Goal: Task Accomplishment & Management: Complete application form

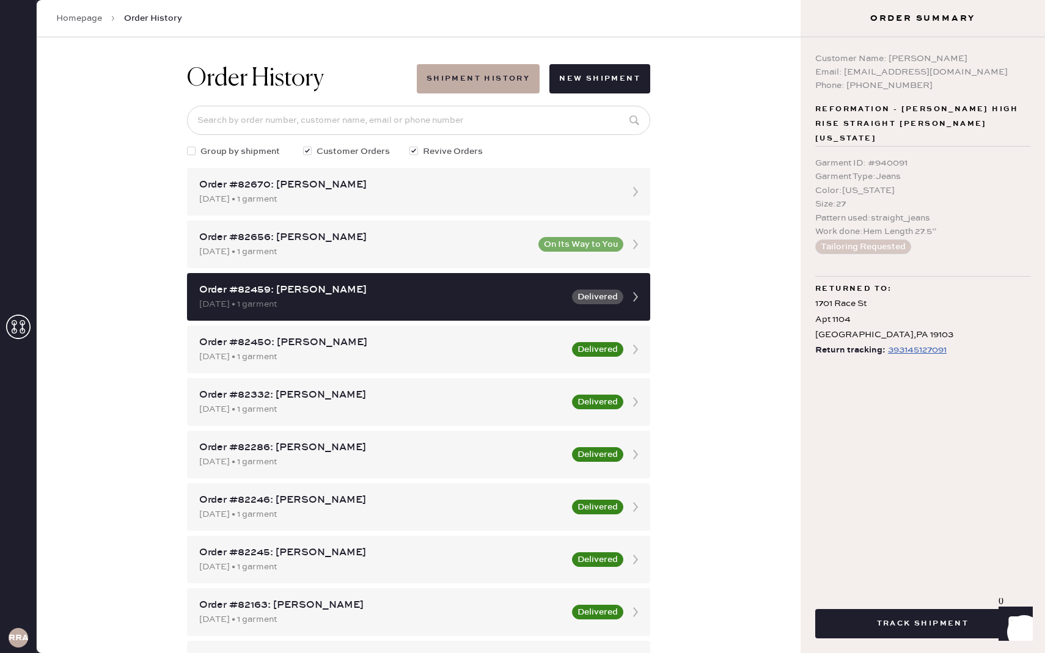
click at [14, 331] on icon at bounding box center [18, 327] width 24 height 24
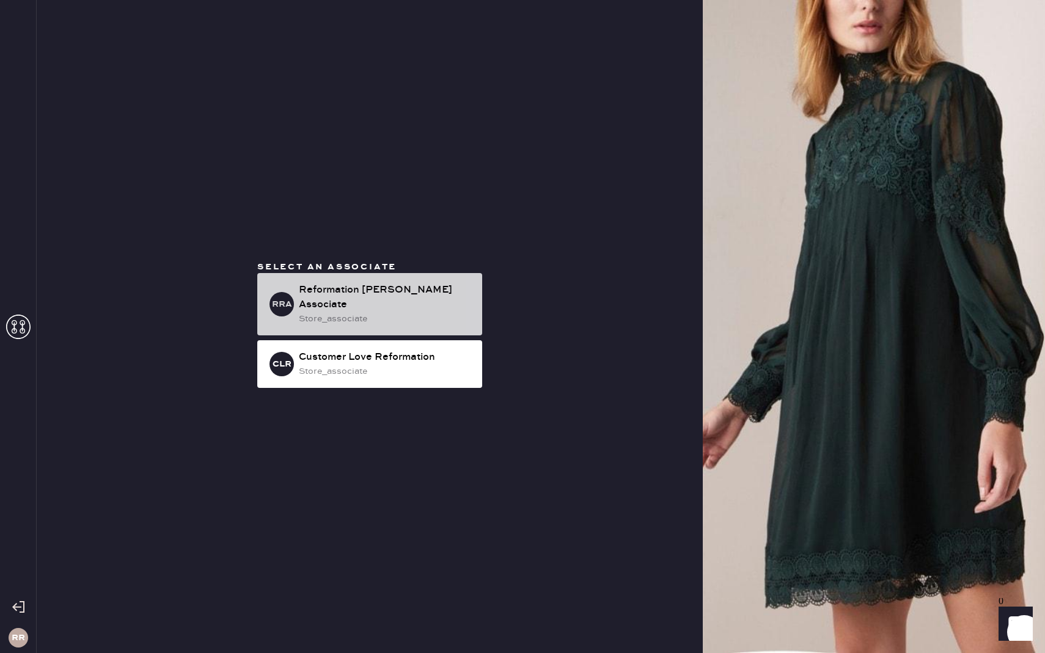
click at [346, 312] on div "store_associate" at bounding box center [386, 318] width 174 height 13
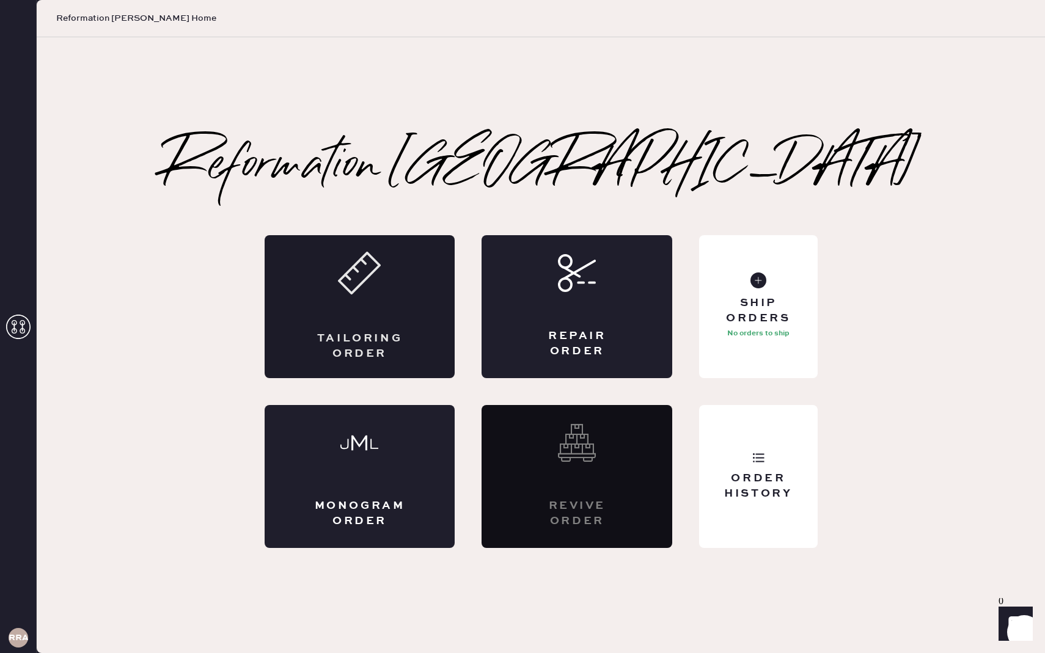
click at [395, 287] on div "Tailoring Order" at bounding box center [360, 306] width 191 height 143
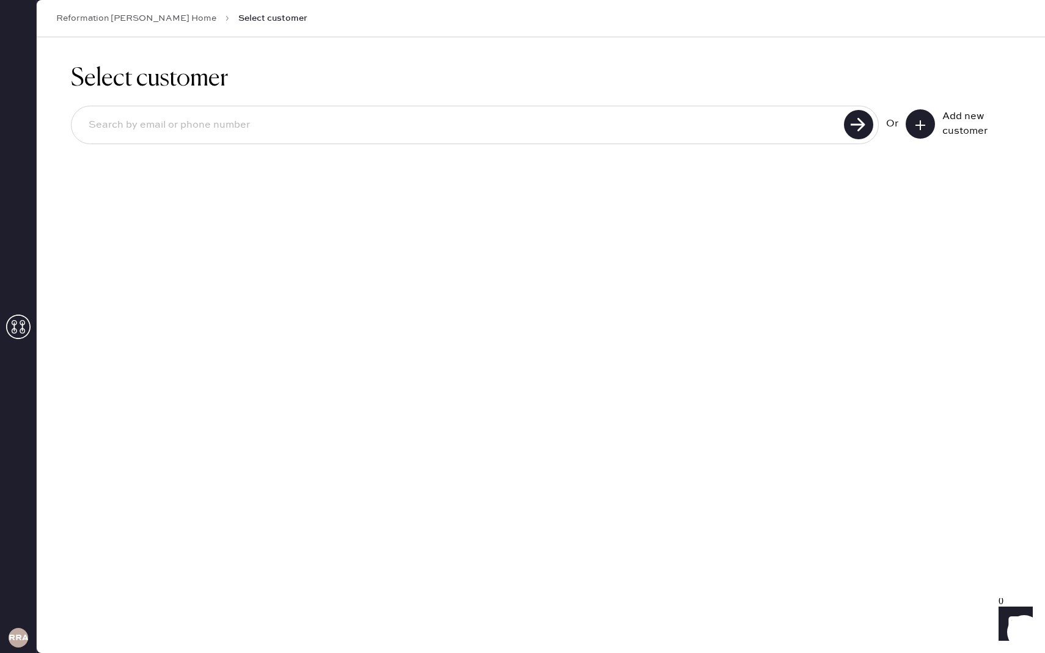
click at [920, 119] on icon at bounding box center [920, 125] width 12 height 12
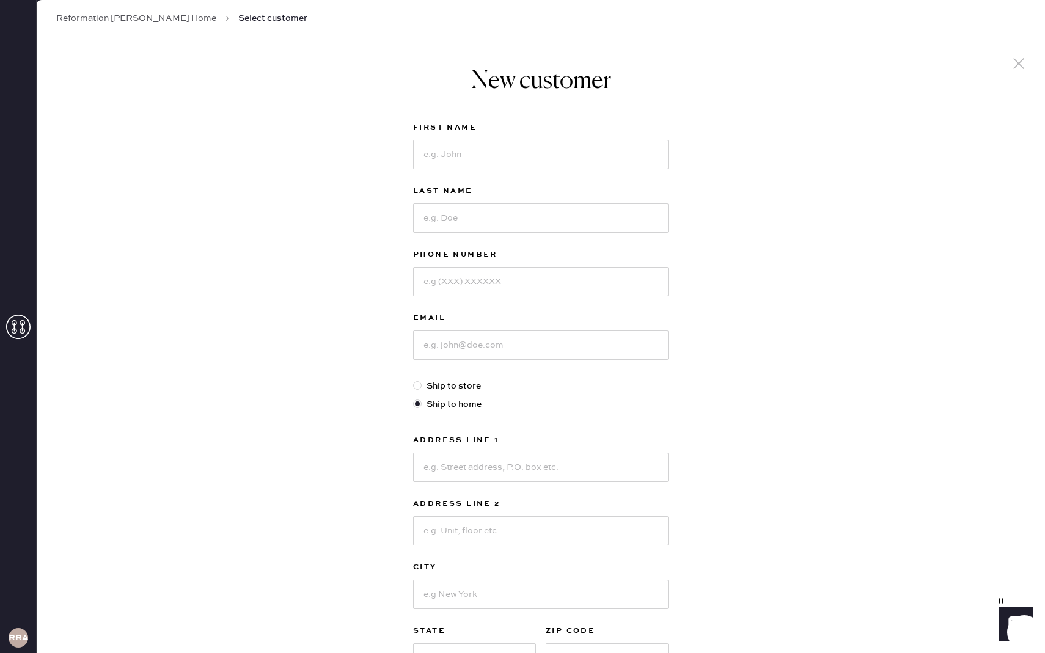
click at [427, 390] on label "Ship to store" at bounding box center [540, 386] width 255 height 13
click at [414, 380] on input "Ship to store" at bounding box center [413, 380] width 1 height 1
radio input "true"
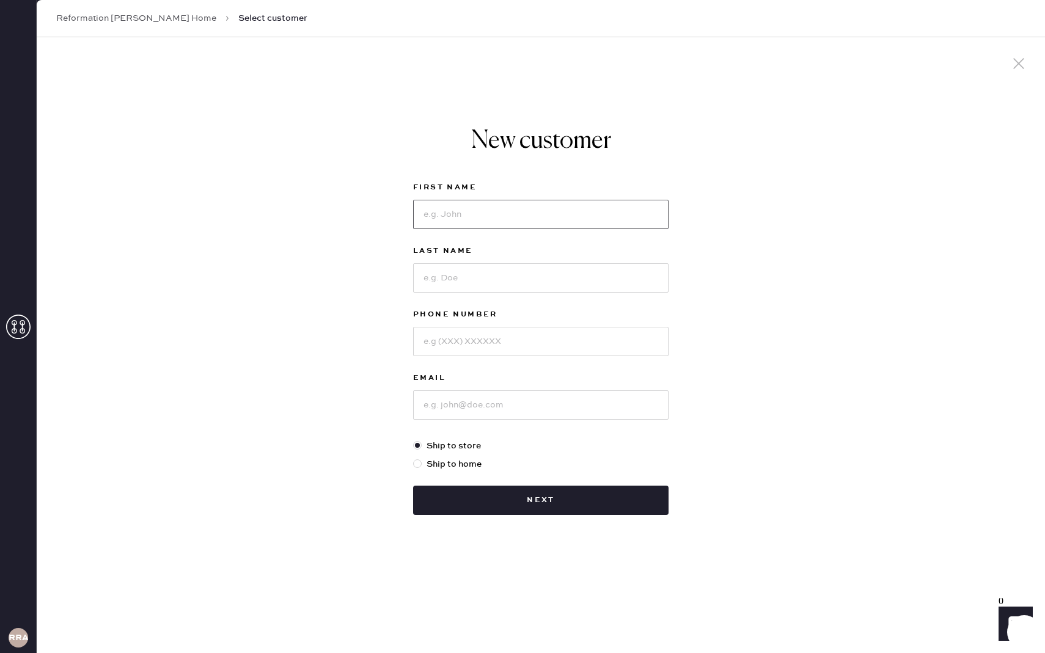
click at [605, 224] on input at bounding box center [540, 214] width 255 height 29
type input "[PERSON_NAME]"
click at [602, 279] on input at bounding box center [540, 277] width 255 height 29
type input "[PERSON_NAME]"
click at [596, 336] on input at bounding box center [540, 341] width 255 height 29
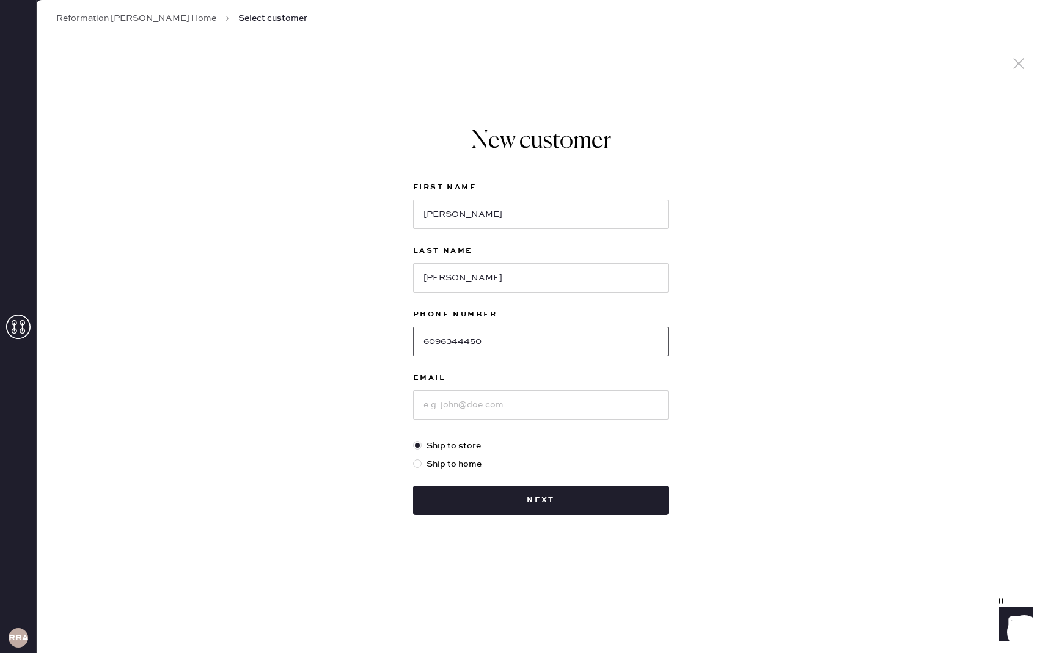
type input "6096344450"
click at [607, 398] on input at bounding box center [540, 405] width 255 height 29
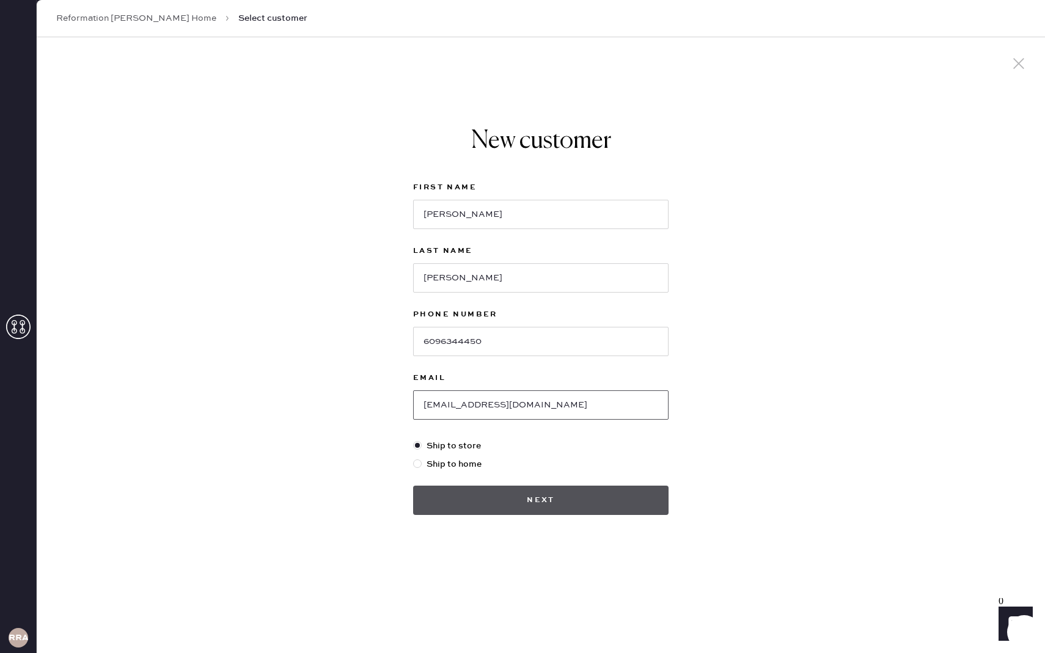
type input "[EMAIL_ADDRESS][DOMAIN_NAME]"
click at [588, 497] on button "Next" at bounding box center [540, 500] width 255 height 29
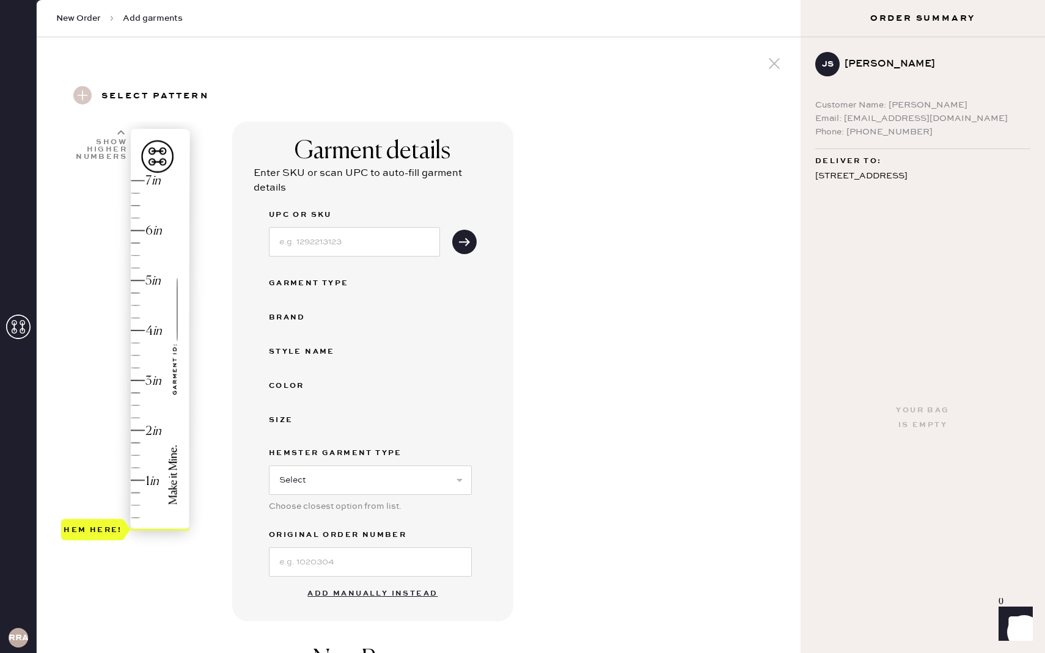
scroll to position [78, 0]
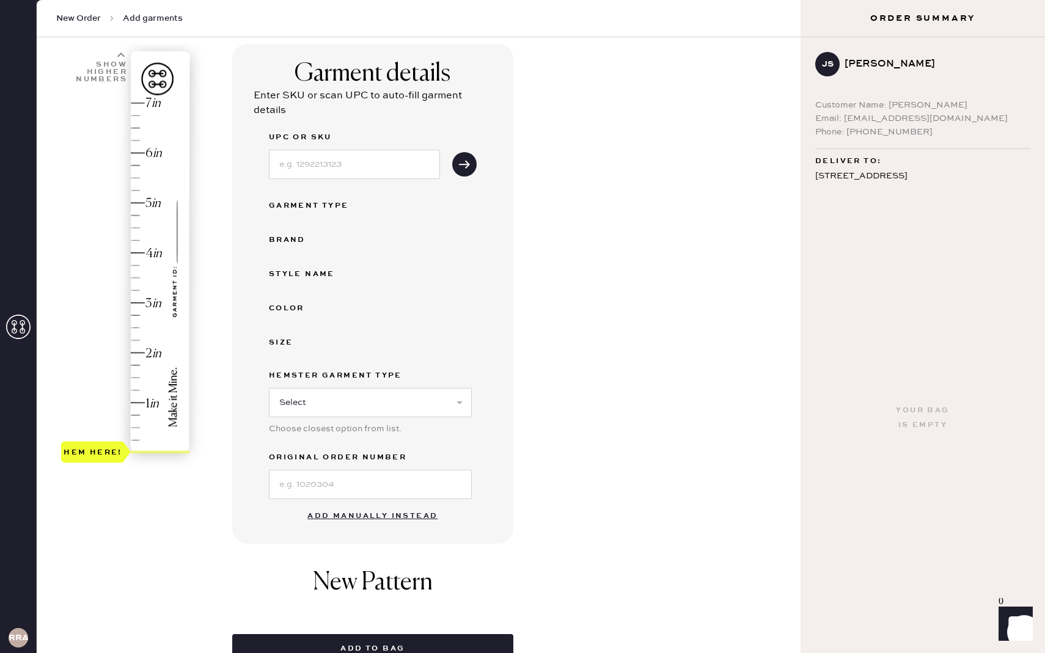
click at [379, 519] on button "Add manually instead" at bounding box center [372, 516] width 145 height 24
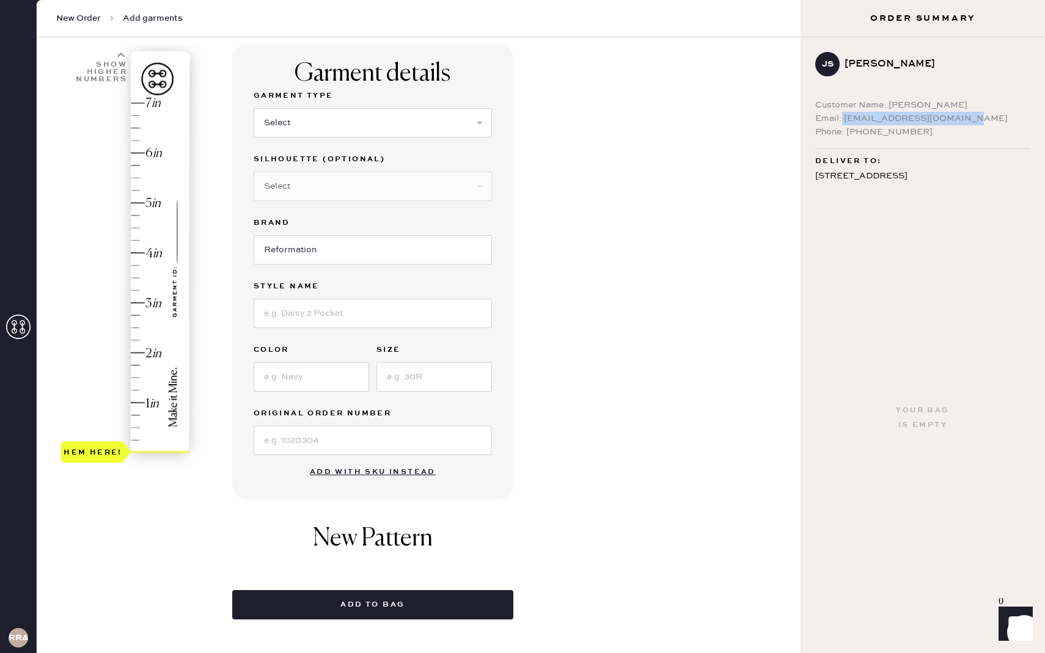
drag, startPoint x: 958, startPoint y: 116, endPoint x: 842, endPoint y: 122, distance: 116.3
click at [842, 122] on div "Email: [EMAIL_ADDRESS][DOMAIN_NAME]" at bounding box center [922, 118] width 215 height 13
click at [447, 124] on select "Select Basic Skirt Jeans Leggings Pants Shorts Basic Sleeved Dress Basic Sleeve…" at bounding box center [373, 122] width 238 height 29
select select "2"
click at [254, 108] on select "Select Basic Skirt Jeans Leggings Pants Shorts Basic Sleeved Dress Basic Sleeve…" at bounding box center [373, 122] width 238 height 29
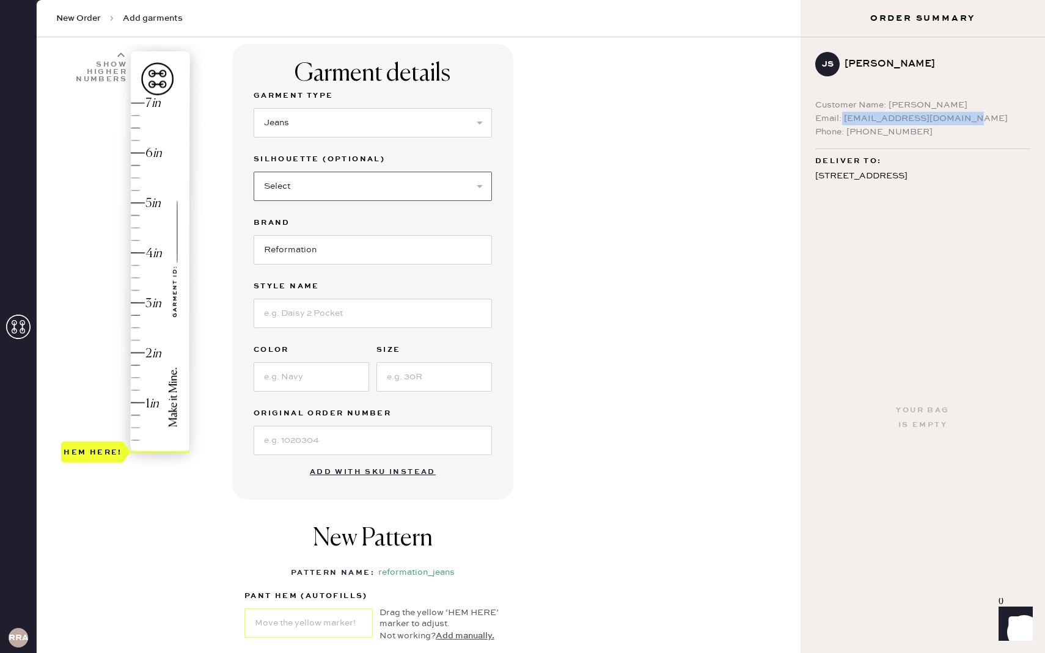
click at [304, 189] on select "Select Shorts Cropped Flare Boot Cut Straight Skinny Other" at bounding box center [373, 186] width 238 height 29
select select "7"
click at [254, 172] on select "Select Shorts Cropped Flare Boot Cut Straight Skinny Other" at bounding box center [373, 186] width 238 height 29
click at [283, 310] on input at bounding box center [373, 313] width 238 height 29
type input "Kara Low Rise Loose Flare Jeans"
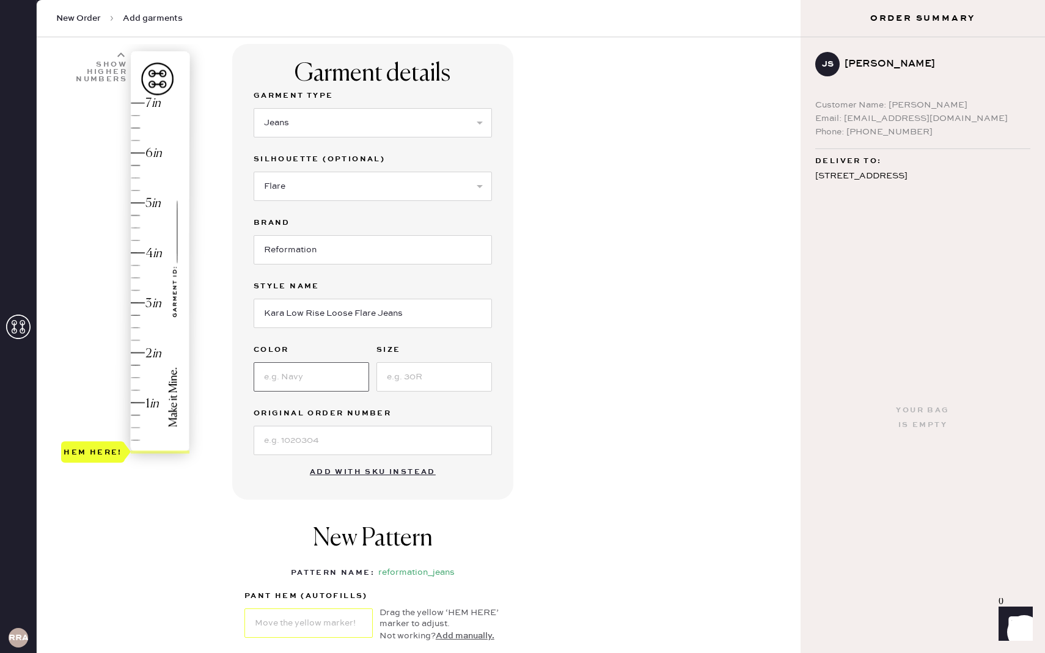
click at [323, 380] on input at bounding box center [312, 376] width 116 height 29
click at [416, 378] on input at bounding box center [434, 376] width 116 height 29
click at [297, 387] on input "Navy" at bounding box center [312, 376] width 116 height 29
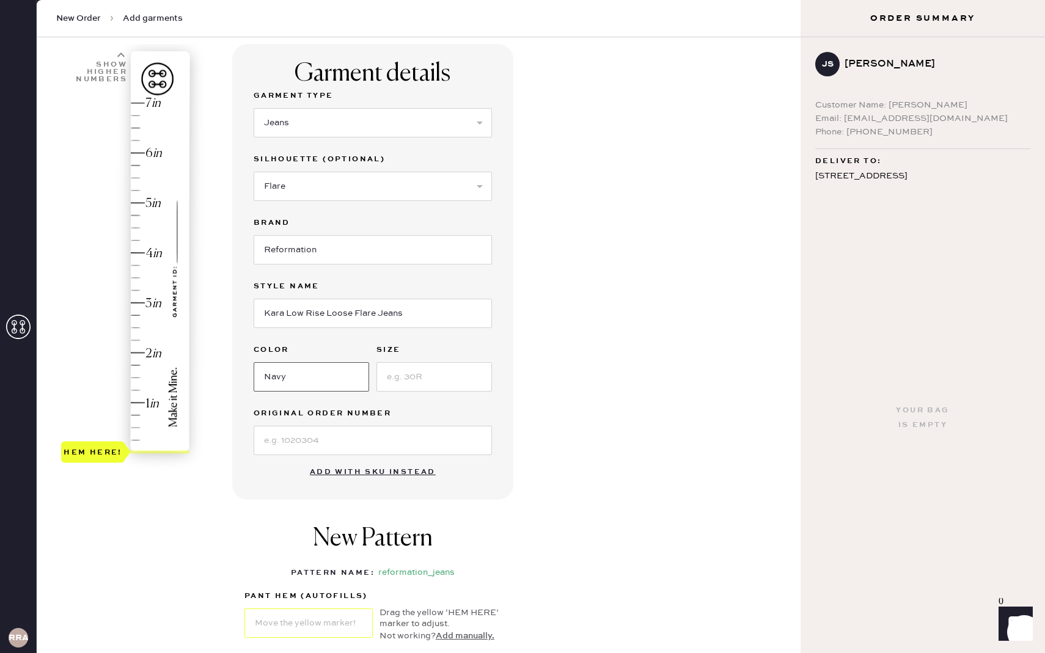
click at [297, 387] on input "Navy" at bounding box center [312, 376] width 116 height 29
type input "[PERSON_NAME]"
click at [389, 381] on input at bounding box center [434, 376] width 116 height 29
type input "29"
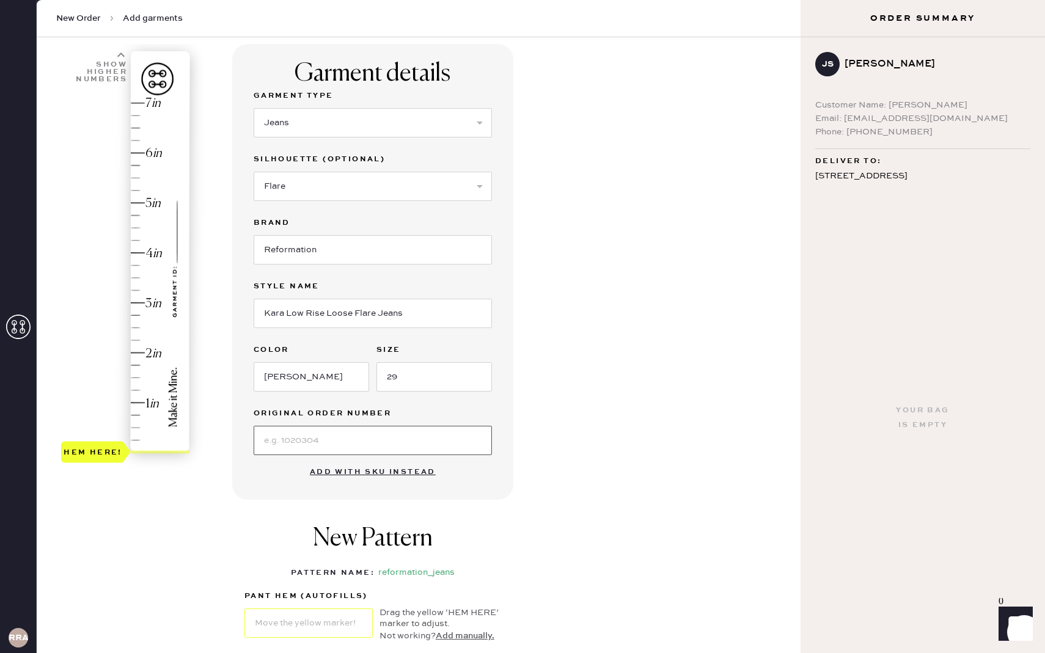
click at [281, 443] on input at bounding box center [373, 440] width 238 height 29
type input "@"
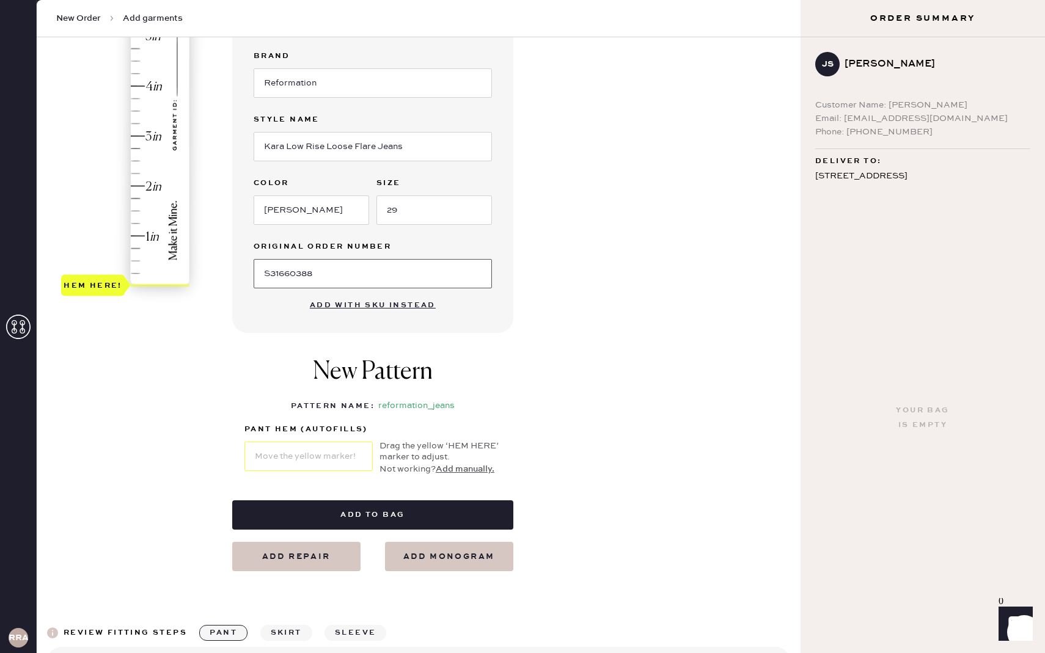
scroll to position [252, 0]
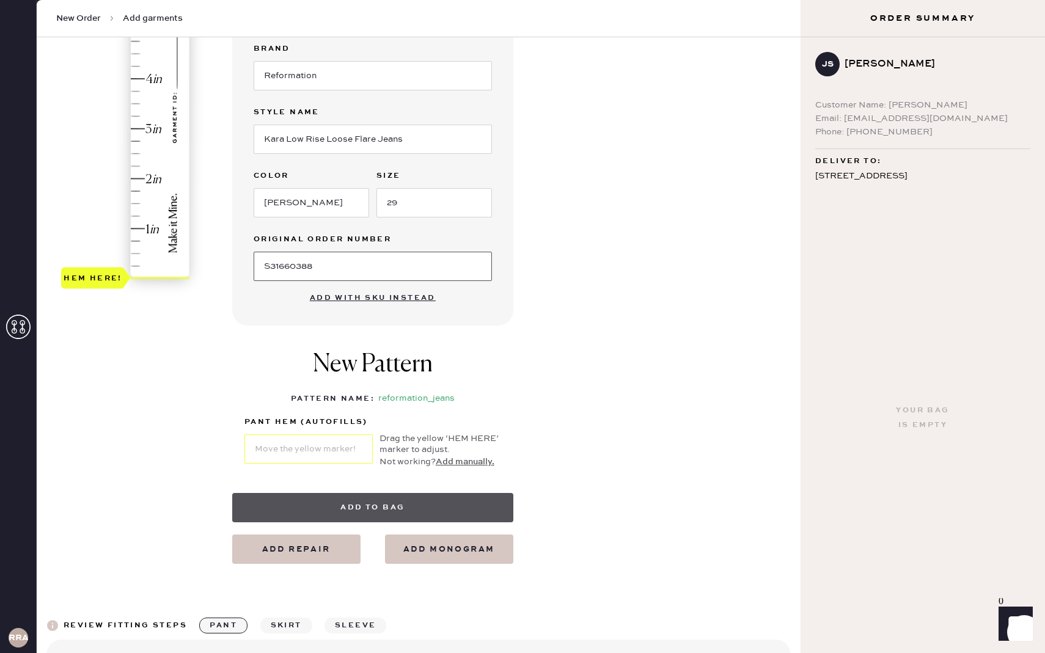
type input "S31660388"
click at [342, 508] on button "Add to bag" at bounding box center [372, 507] width 281 height 29
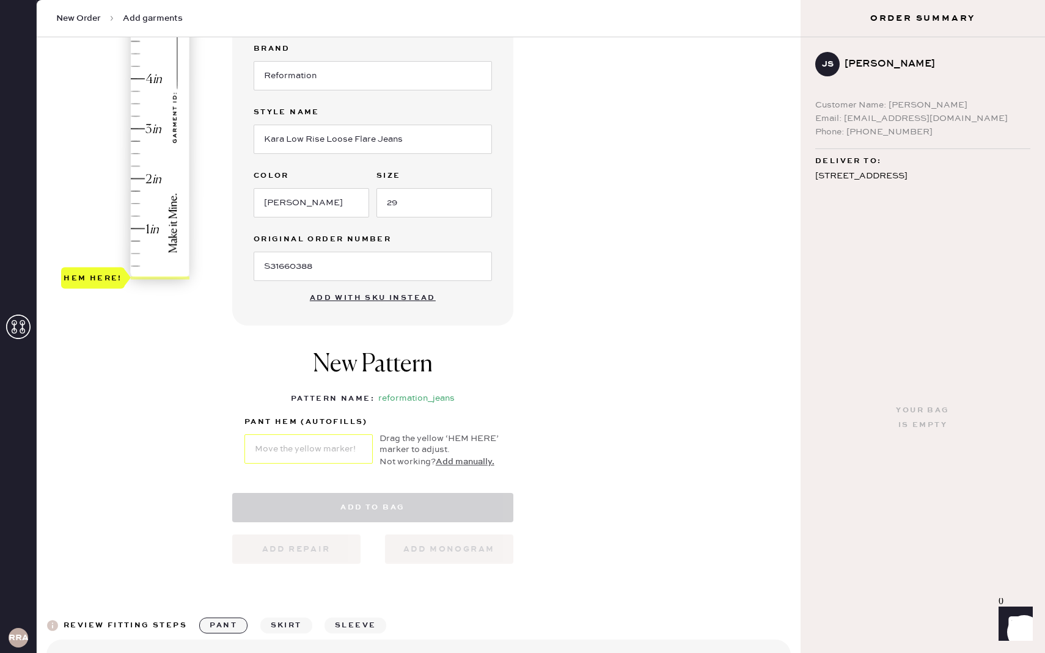
select select "2"
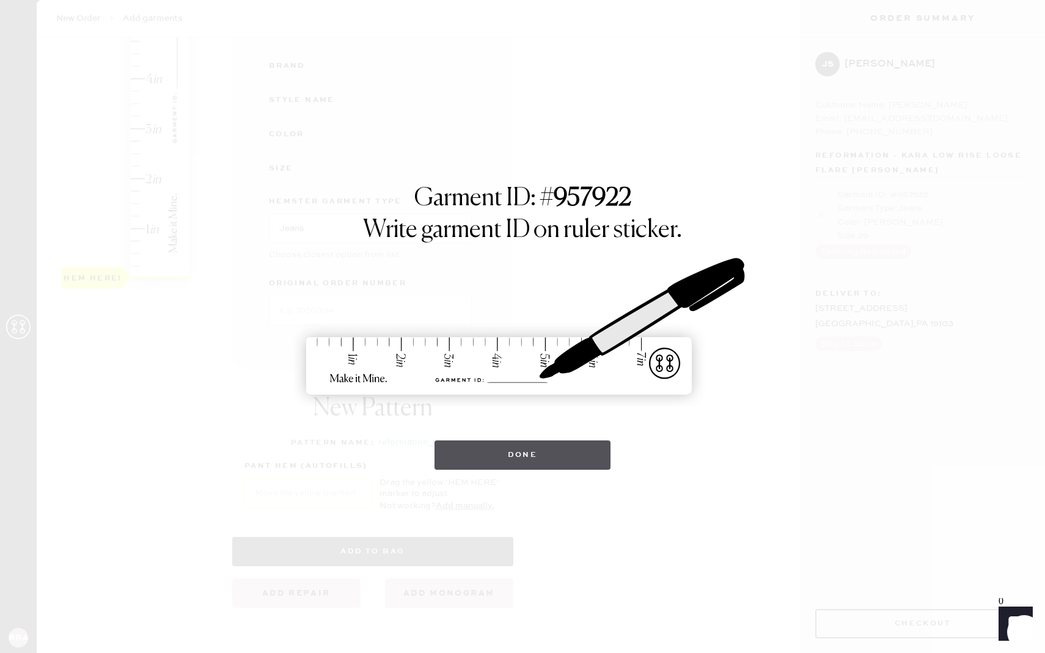
click at [493, 462] on button "Done" at bounding box center [523, 455] width 177 height 29
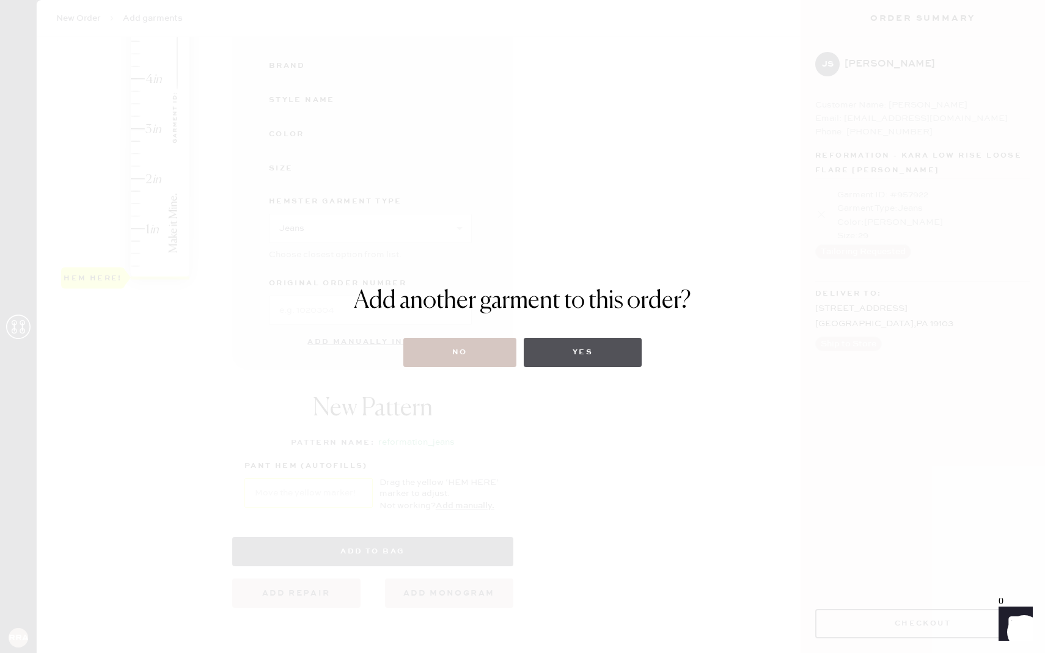
click at [576, 361] on button "Yes" at bounding box center [583, 352] width 118 height 29
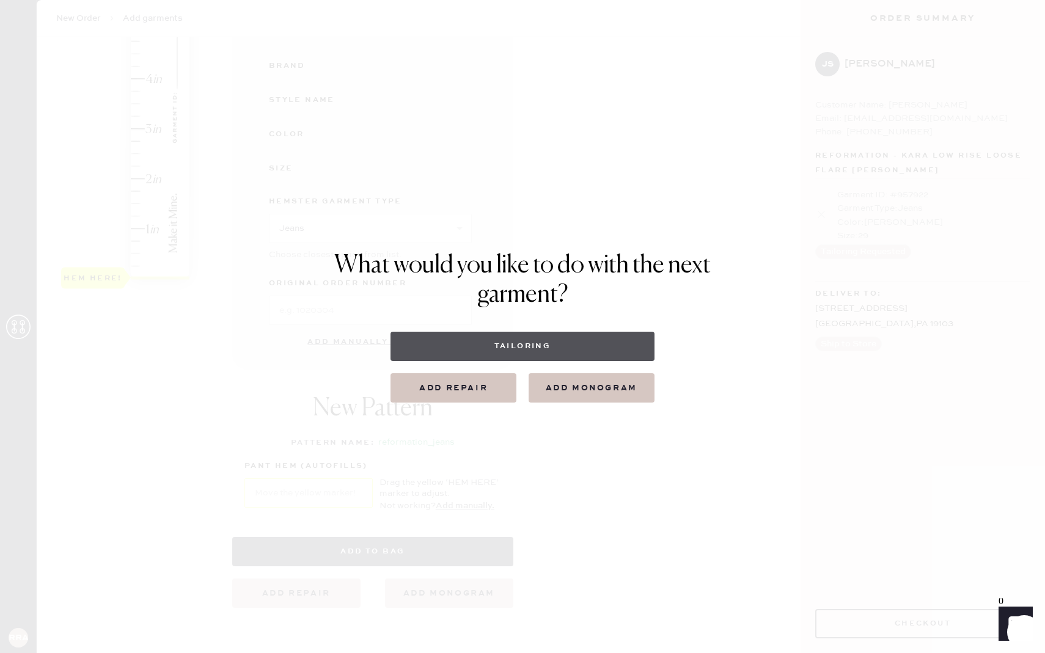
click at [537, 358] on button "Tailoring" at bounding box center [522, 346] width 263 height 29
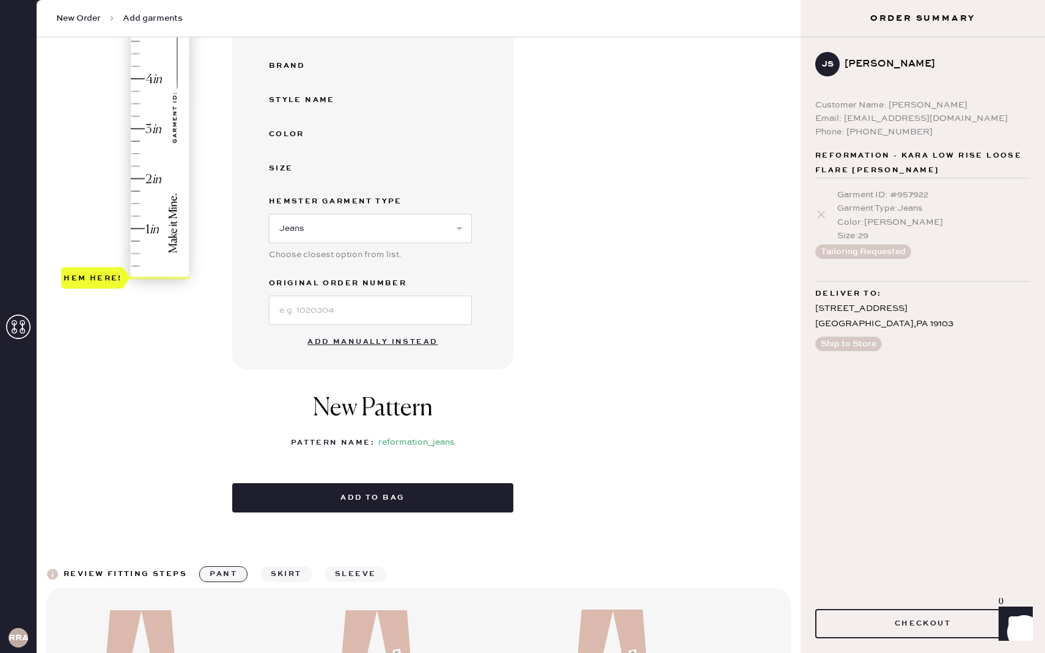
select select
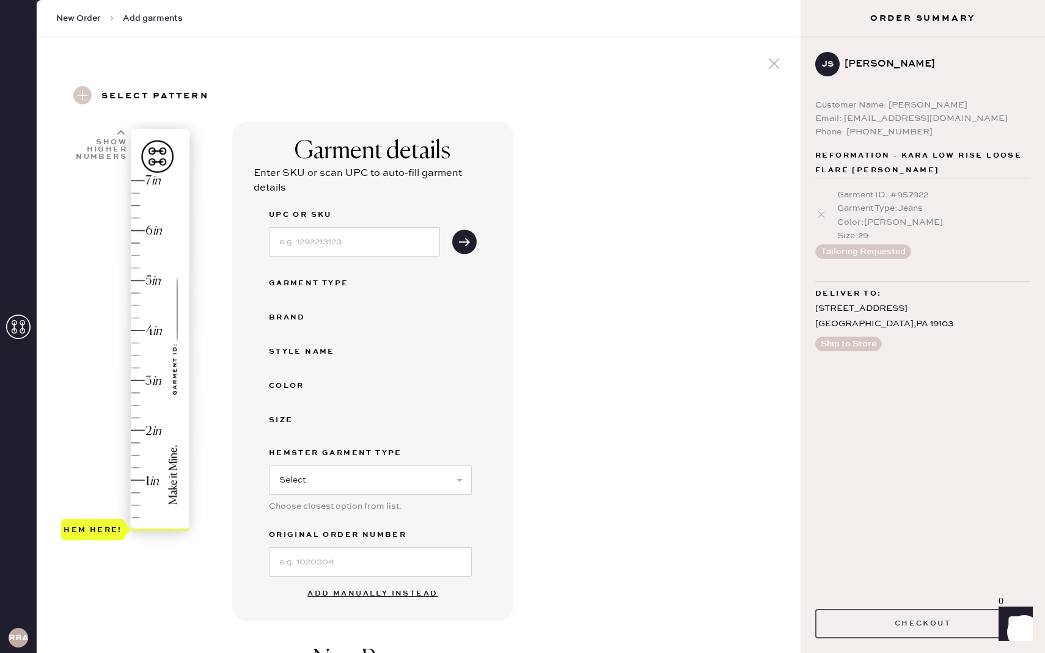
click at [843, 619] on button "Checkout" at bounding box center [922, 623] width 215 height 29
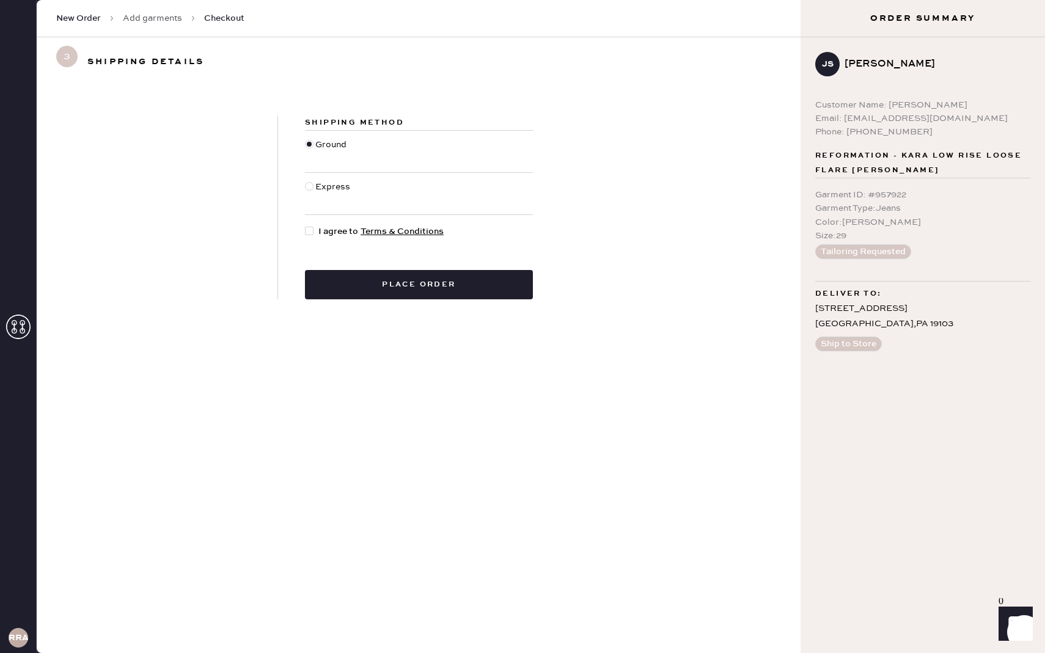
click at [310, 231] on div at bounding box center [309, 231] width 9 height 9
click at [306, 226] on input "I agree to Terms & Conditions" at bounding box center [305, 225] width 1 height 1
checkbox input "true"
click at [351, 279] on button "Place order" at bounding box center [419, 284] width 228 height 29
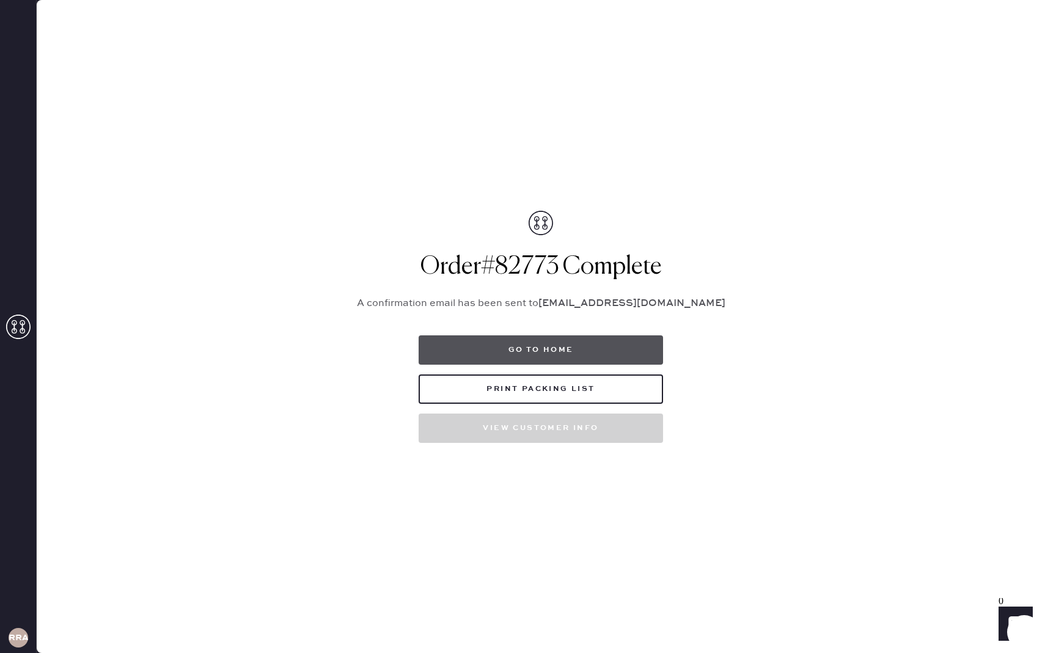
click at [485, 355] on button "Go to home" at bounding box center [541, 350] width 244 height 29
